Goal: Download file/media

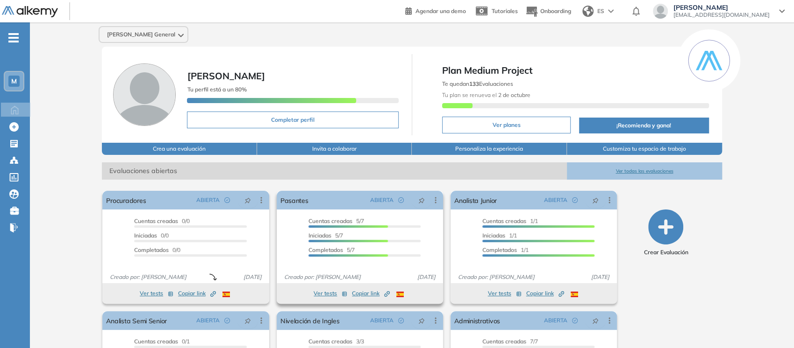
scroll to position [93, 0]
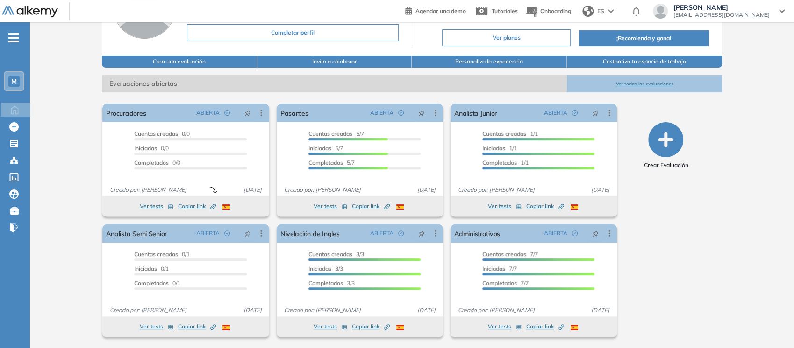
click at [10, 40] on span "-" at bounding box center [13, 36] width 10 height 7
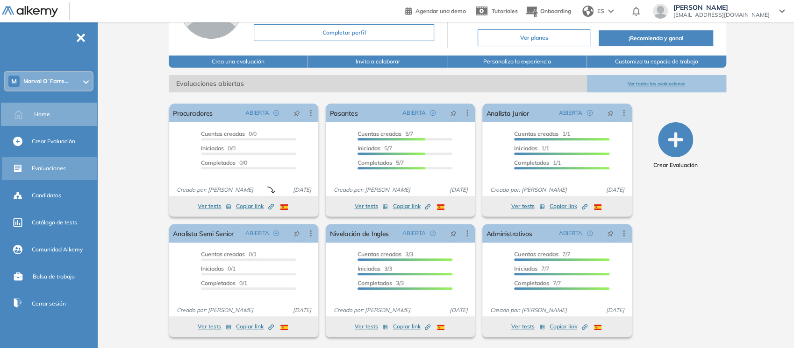
click at [41, 174] on div "Evaluaciones" at bounding box center [64, 169] width 64 height 16
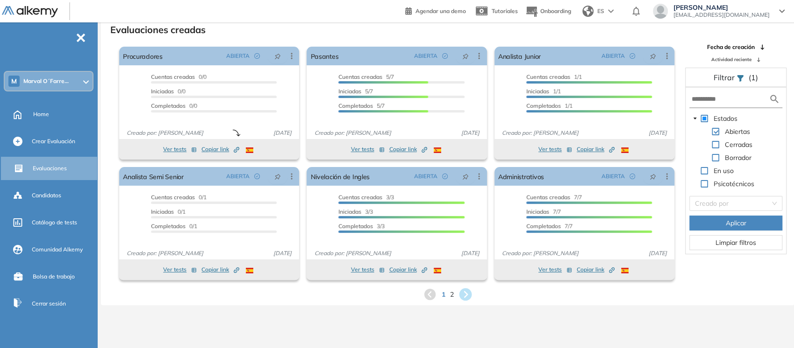
click at [464, 291] on icon at bounding box center [464, 294] width 15 height 15
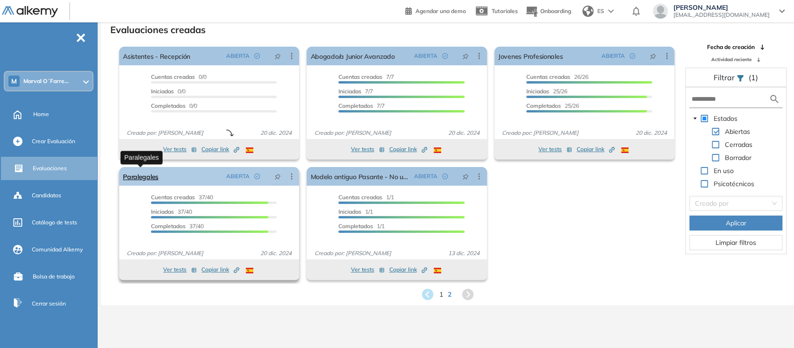
click at [142, 177] on link "Paralegales" at bounding box center [140, 176] width 35 height 19
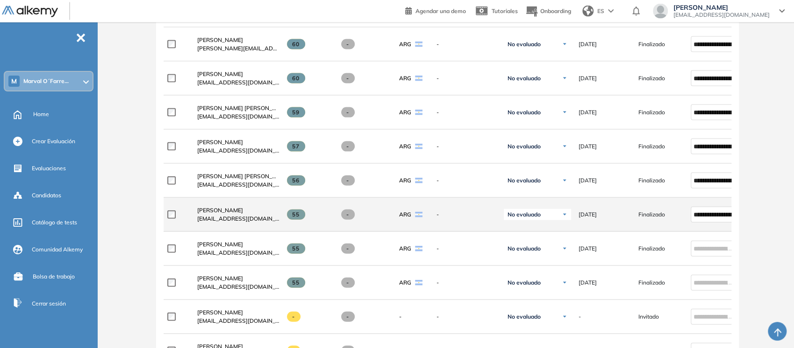
scroll to position [1312, 0]
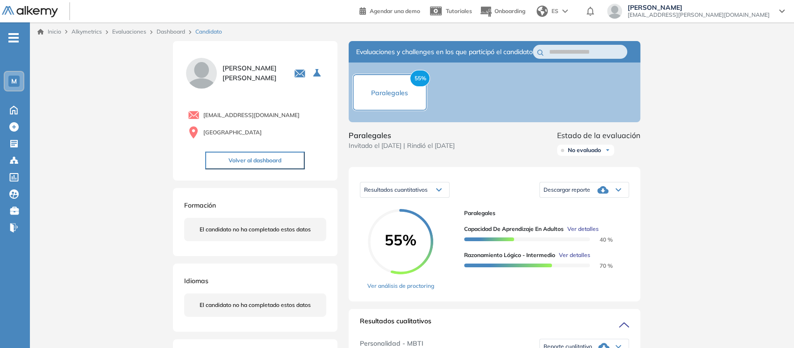
click at [620, 199] on div "Descargar reporte" at bounding box center [583, 190] width 89 height 19
click at [597, 211] on li "Descargar informe completo" at bounding box center [578, 205] width 69 height 9
click at [614, 199] on div "Descargar reporte" at bounding box center [583, 190] width 89 height 19
click at [588, 211] on li "Descargar informe completo" at bounding box center [578, 205] width 69 height 9
